Goal: Information Seeking & Learning: Learn about a topic

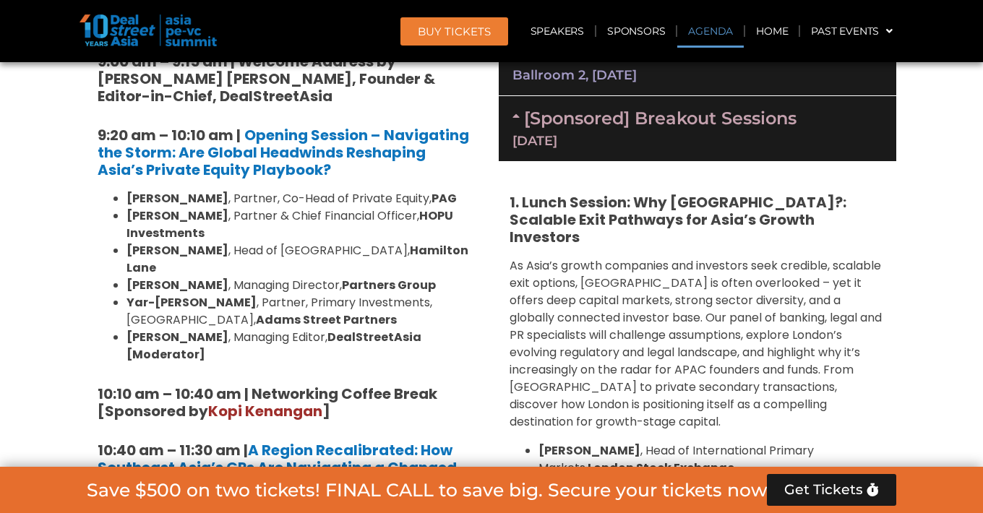
scroll to position [935, 0]
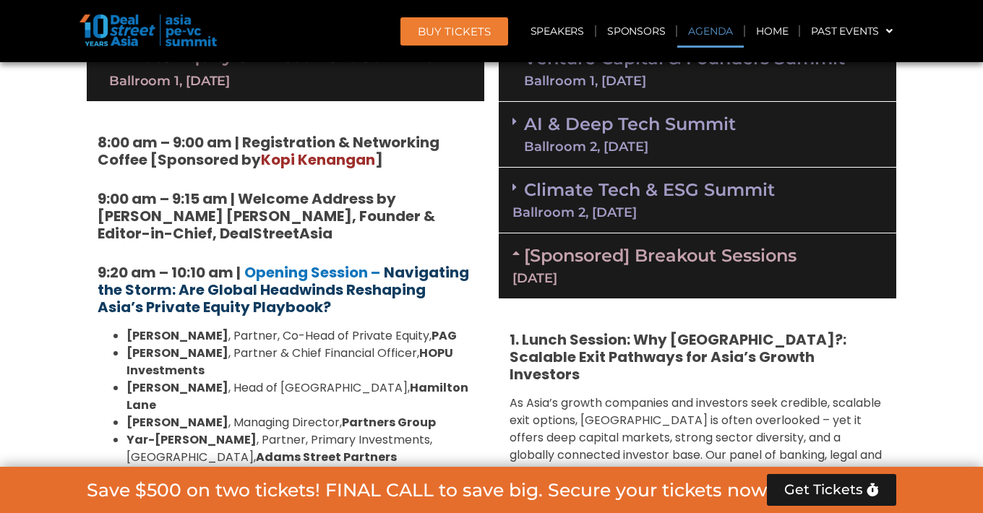
click at [398, 274] on strong "Navigating the Storm: Are Global Headwinds Reshaping Asia’s Private Equity Play…" at bounding box center [284, 289] width 372 height 55
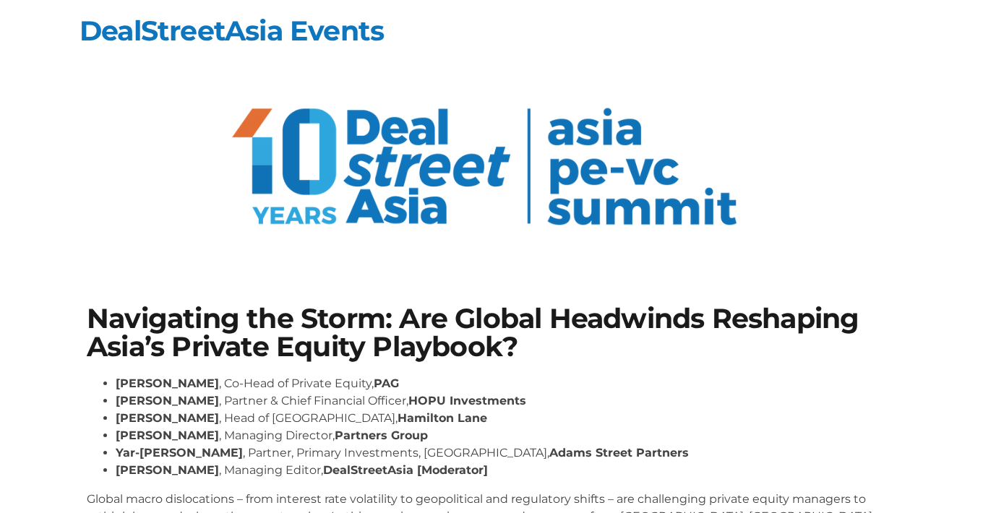
scroll to position [119, 0]
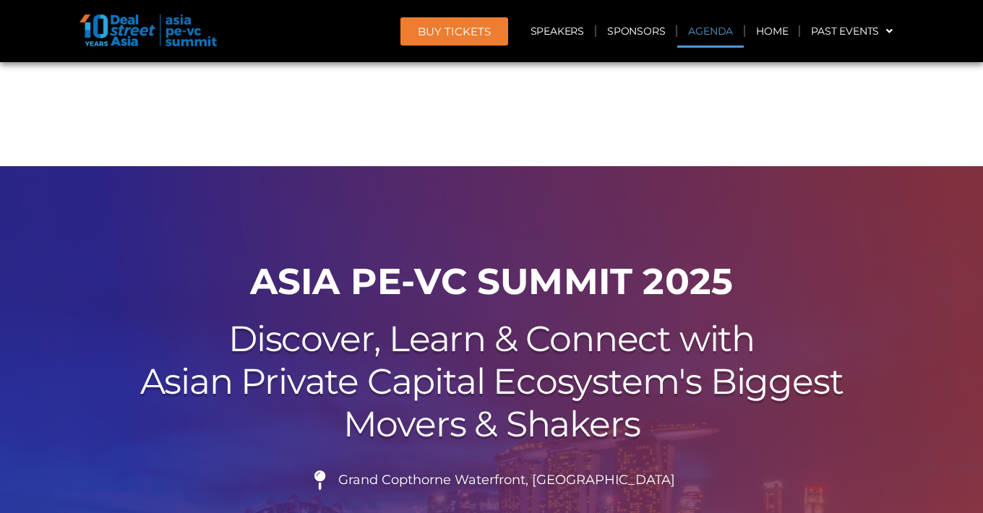
scroll to position [935, 0]
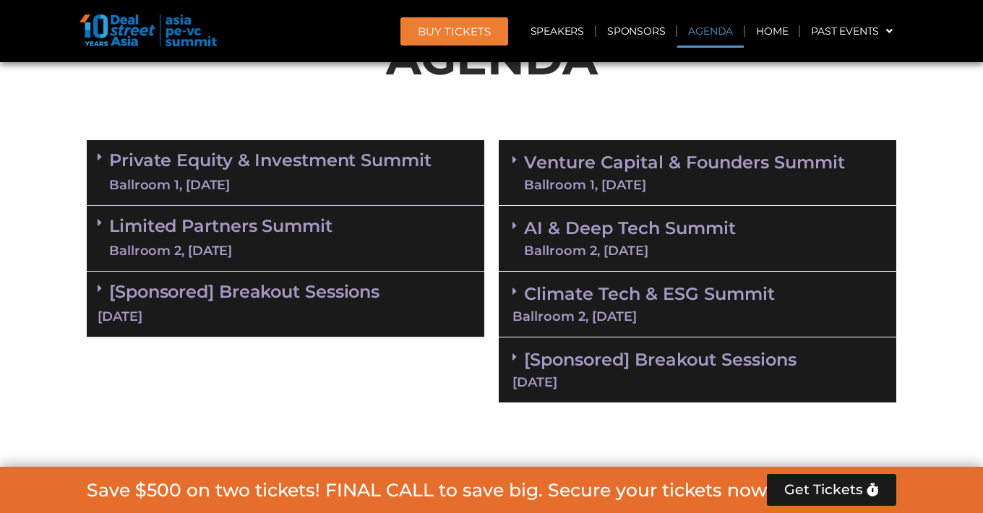
click at [218, 155] on link "Private Equity & Investment Summit Ballroom 1, [DATE]" at bounding box center [270, 172] width 322 height 43
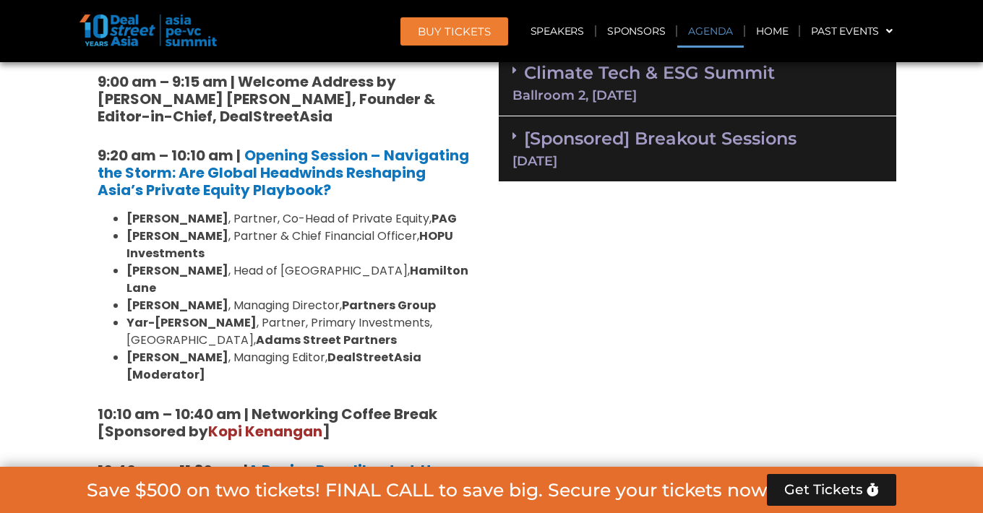
scroll to position [1049, 0]
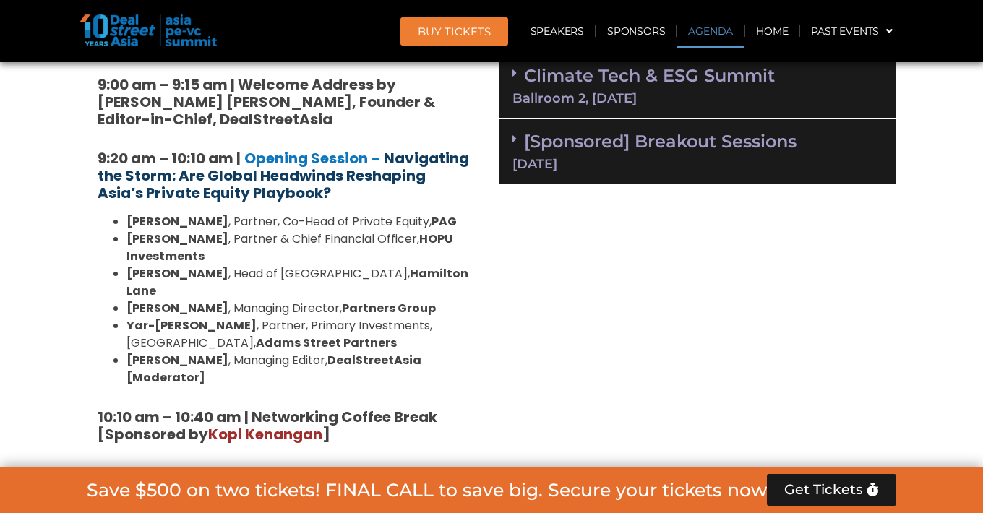
click at [394, 168] on strong "Navigating the Storm: Are Global Headwinds Reshaping Asia’s Private Equity Play…" at bounding box center [284, 175] width 372 height 55
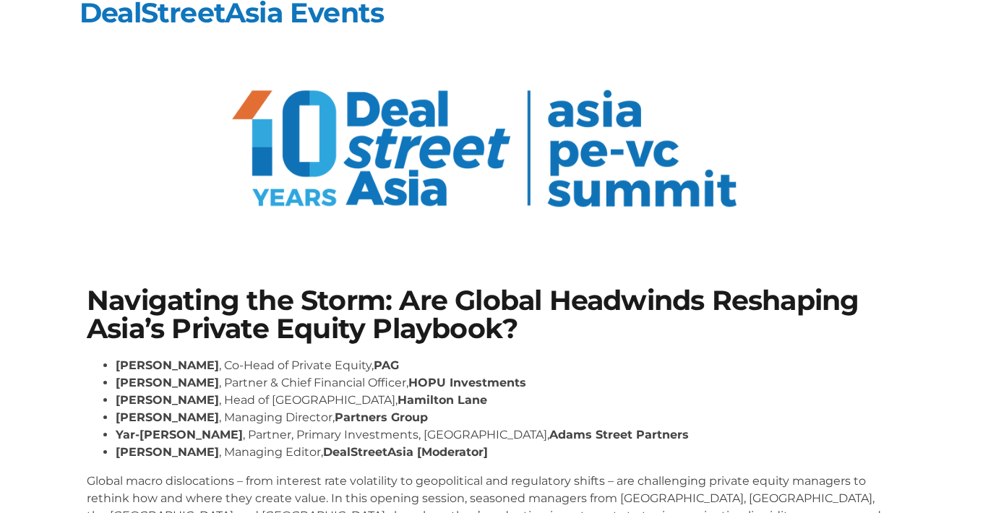
scroll to position [51, 0]
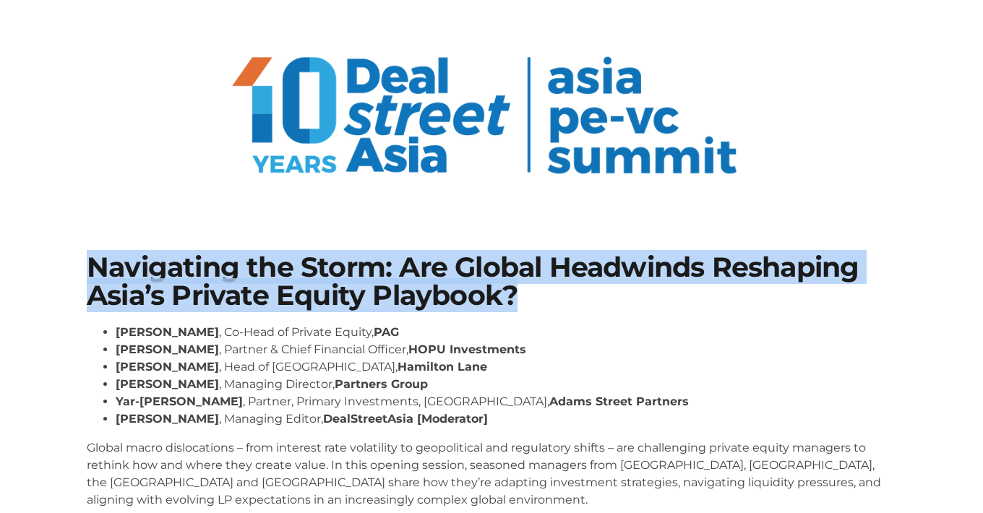
drag, startPoint x: 518, startPoint y: 298, endPoint x: 89, endPoint y: 263, distance: 430.1
click at [89, 263] on h1 "Navigating the Storm: Are Global Headwinds Reshaping Asia’s Private Equity Play…" at bounding box center [492, 282] width 810 height 56
copy h1 "Navigating the Storm: Are Global Headwinds Reshaping Asia’s Private Equity Play…"
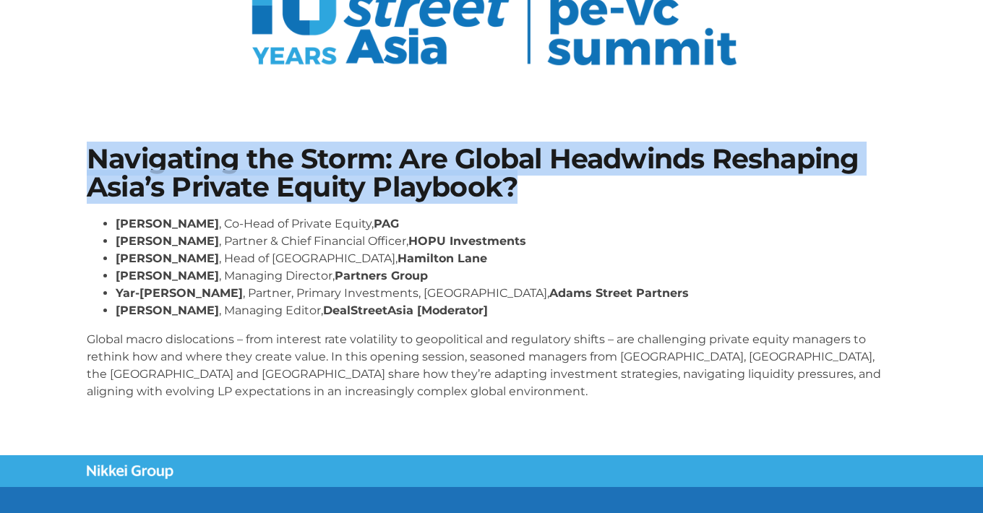
scroll to position [279, 0]
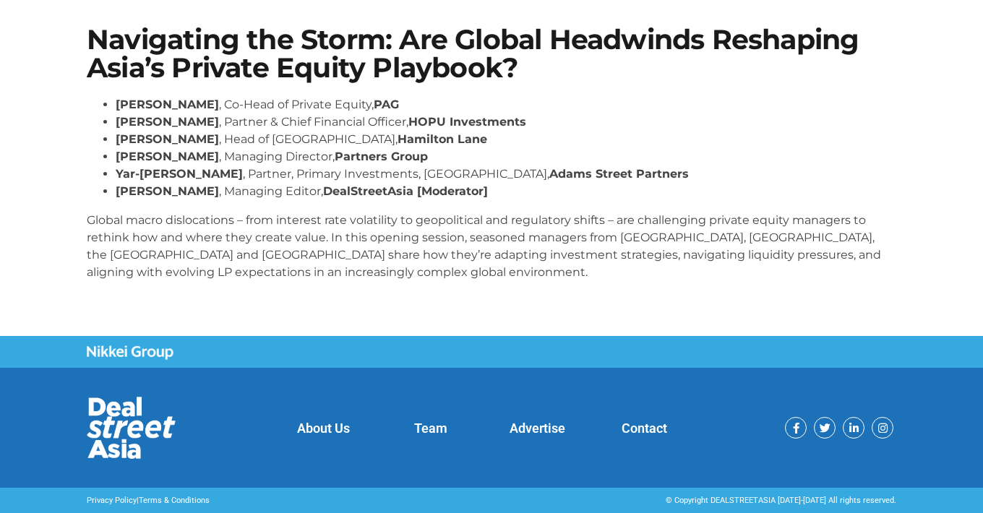
click at [322, 247] on p "Global macro dislocations – from interest rate volatility to geopolitical and r…" at bounding box center [492, 246] width 810 height 69
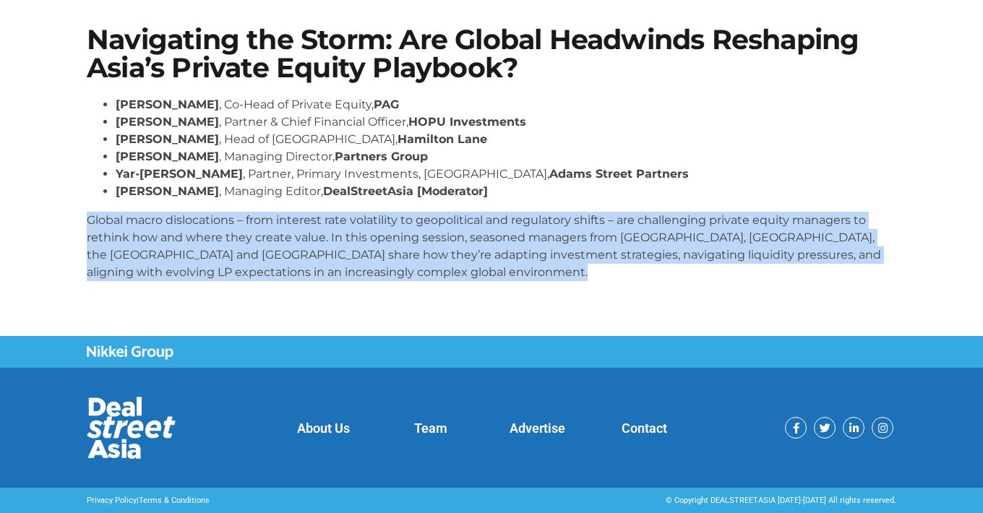
click at [322, 247] on p "Global macro dislocations – from interest rate volatility to geopolitical and r…" at bounding box center [492, 246] width 810 height 69
copy body "Global macro dislocations – from interest rate volatility to geopolitical and r…"
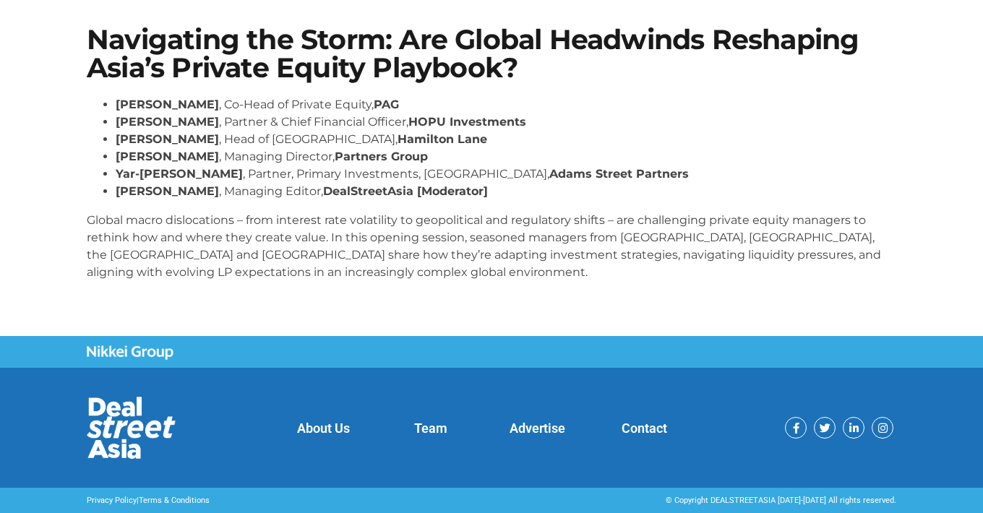
click at [405, 52] on h1 "Navigating the Storm: Are Global Headwinds Reshaping Asia’s Private Equity Play…" at bounding box center [492, 54] width 810 height 56
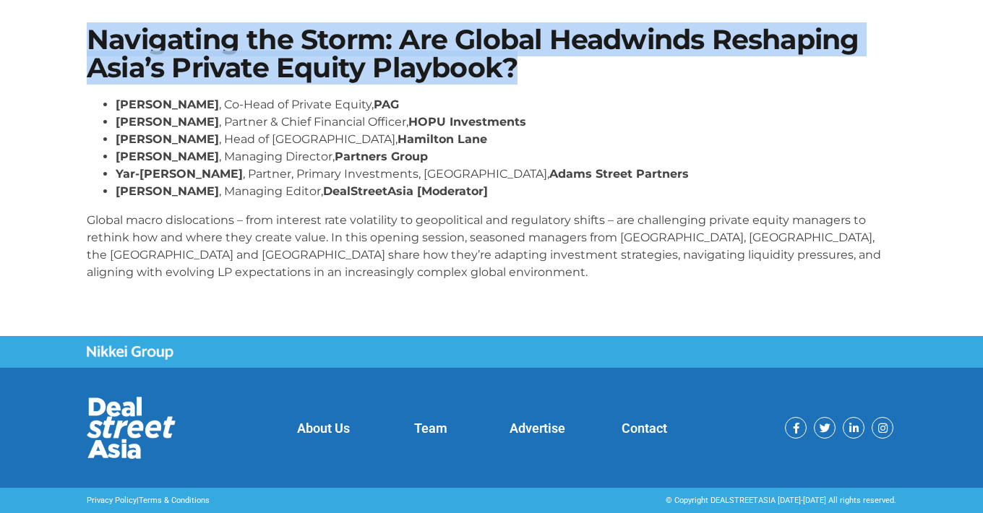
click at [405, 52] on h1 "Navigating the Storm: Are Global Headwinds Reshaping Asia’s Private Equity Play…" at bounding box center [492, 54] width 810 height 56
copy div "Navigating the Storm: Are Global Headwinds Reshaping Asia’s Private Equity Play…"
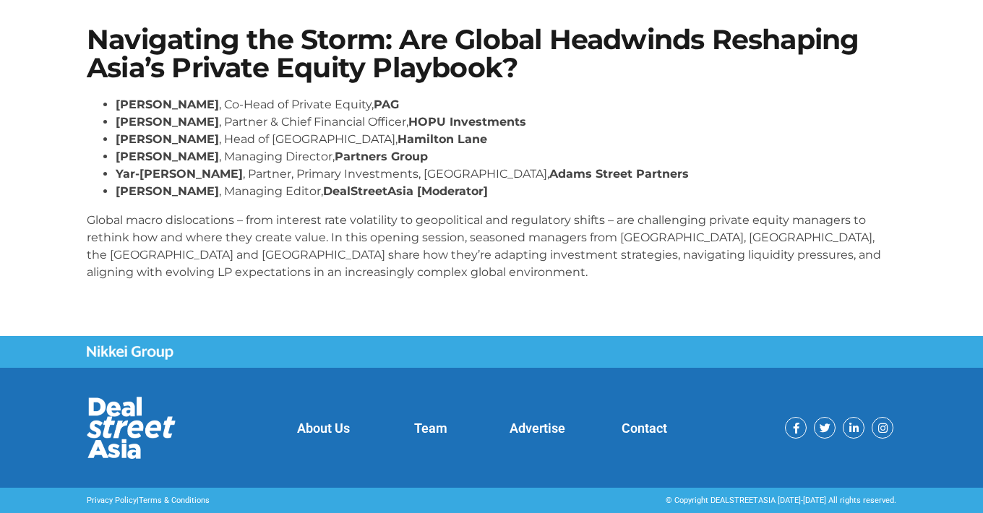
click at [279, 244] on p "Global macro dislocations – from interest rate volatility to geopolitical and r…" at bounding box center [492, 246] width 810 height 69
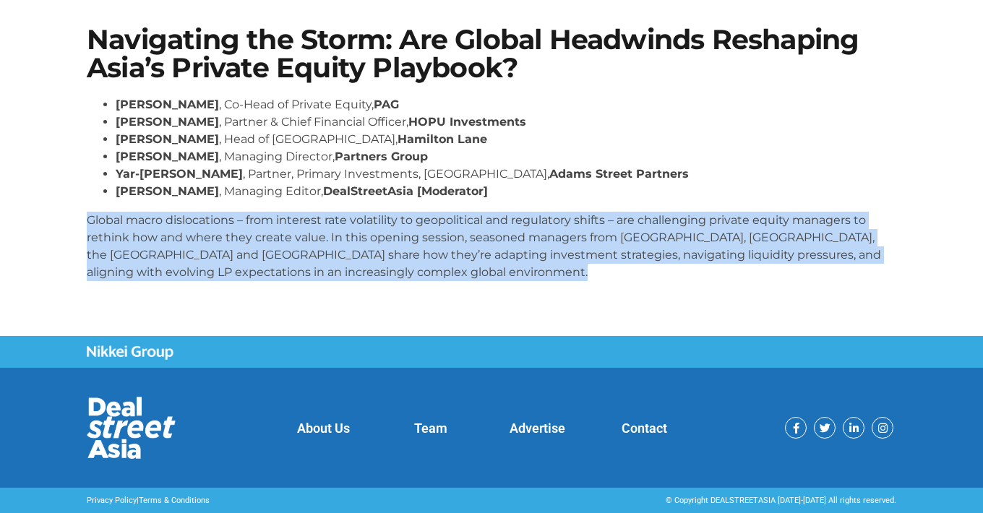
click at [279, 244] on p "Global macro dislocations – from interest rate volatility to geopolitical and r…" at bounding box center [492, 246] width 810 height 69
copy body "Global macro dislocations – from interest rate volatility to geopolitical and r…"
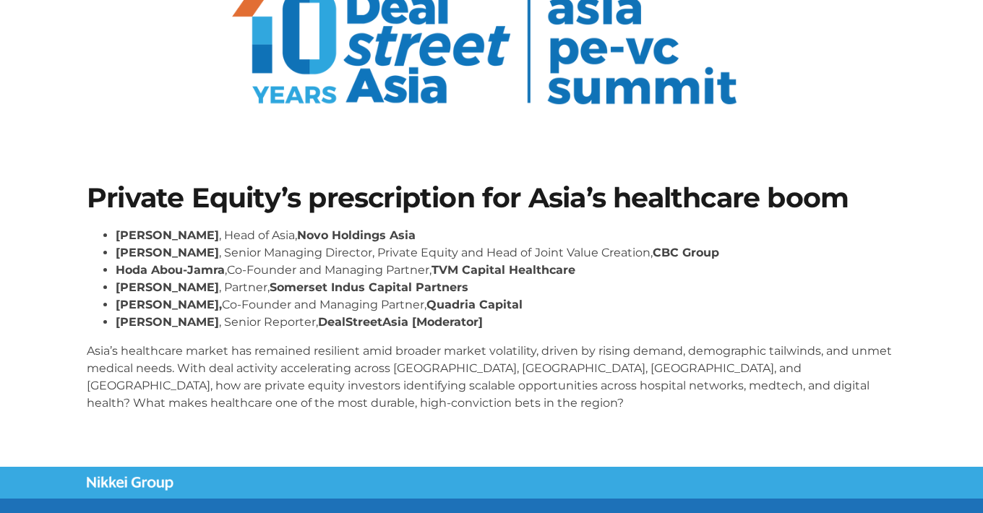
scroll to position [124, 0]
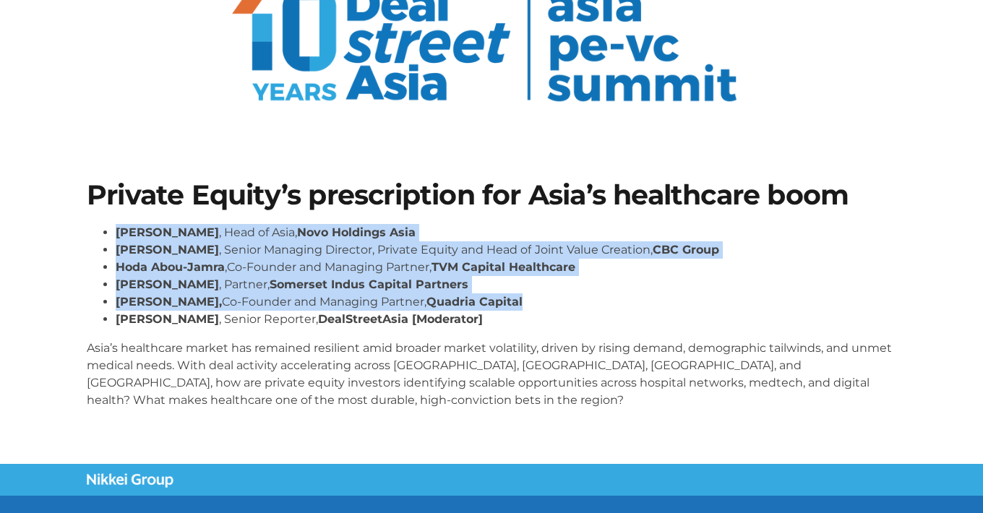
drag, startPoint x: 118, startPoint y: 231, endPoint x: 487, endPoint y: 297, distance: 375.3
click at [487, 297] on ul "[PERSON_NAME] , Head of [GEOGRAPHIC_DATA], Novo Holdings [GEOGRAPHIC_DATA] [PER…" at bounding box center [492, 276] width 810 height 104
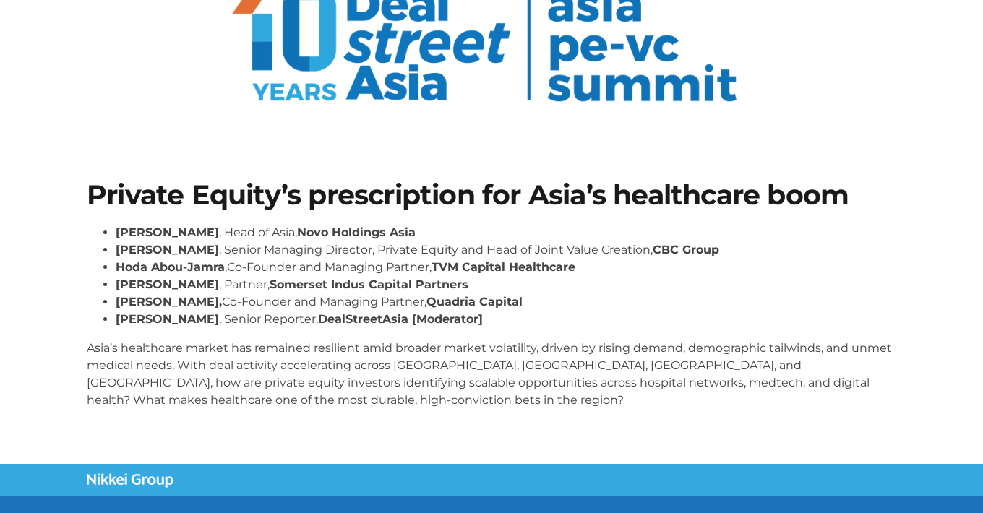
click at [619, 325] on li "[PERSON_NAME] , Senior Reporter, DealStreetAsia [Moderator]" at bounding box center [506, 319] width 781 height 17
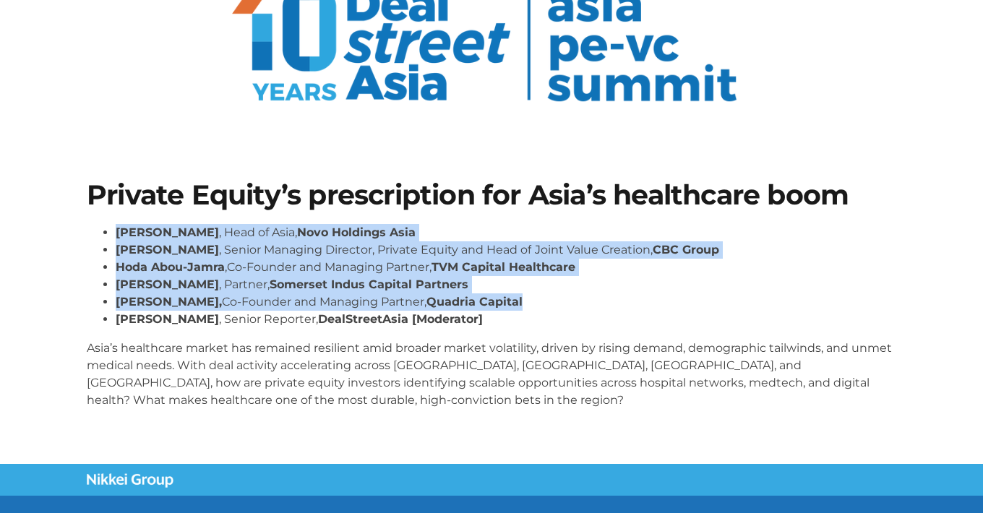
drag, startPoint x: 489, startPoint y: 294, endPoint x: 117, endPoint y: 233, distance: 376.6
click at [117, 233] on ul "[PERSON_NAME] , Head of [GEOGRAPHIC_DATA], Novo Holdings [GEOGRAPHIC_DATA] [PER…" at bounding box center [492, 276] width 810 height 104
copy ul "[PERSON_NAME] , Head of Asia, Novo Holdings Asia [PERSON_NAME] , Senior Managin…"
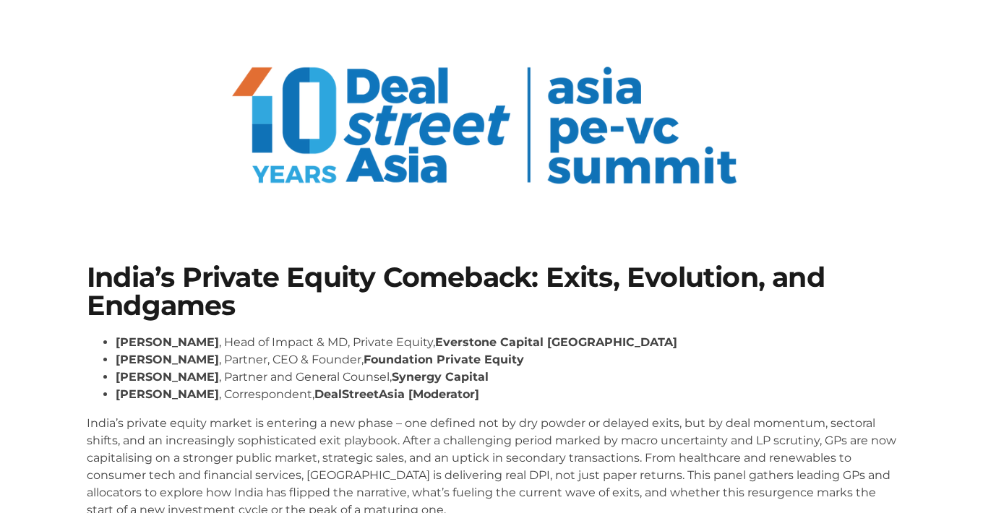
scroll to position [119, 0]
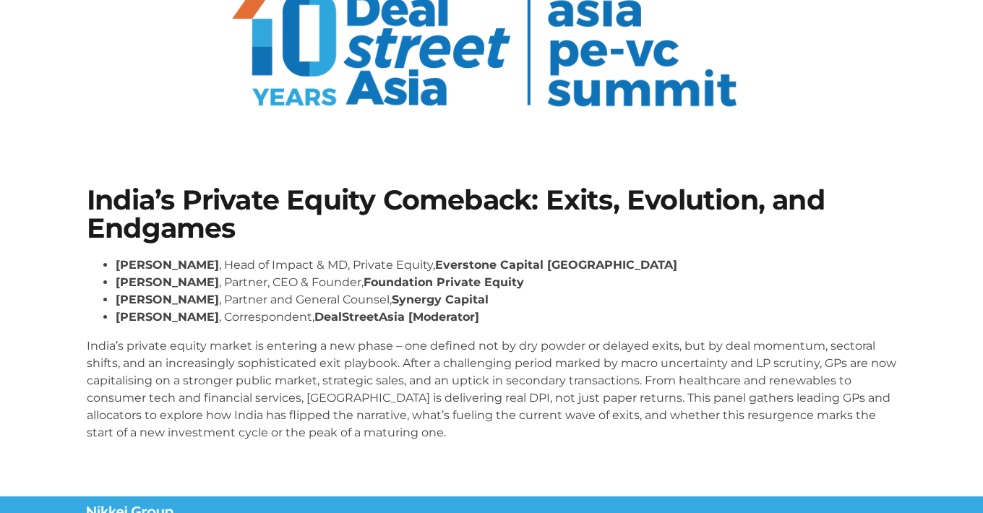
drag, startPoint x: 118, startPoint y: 265, endPoint x: 495, endPoint y: 298, distance: 378.8
click at [495, 298] on ul "Roshini Bakshi , Head of Impact & MD, Private Equity, Everstone Capital Asia Ja…" at bounding box center [492, 291] width 810 height 69
copy ul "Roshini Bakshi , Head of Impact & MD, Private Equity, Everstone Capital Asia Ja…"
